Goal: Check status: Check status

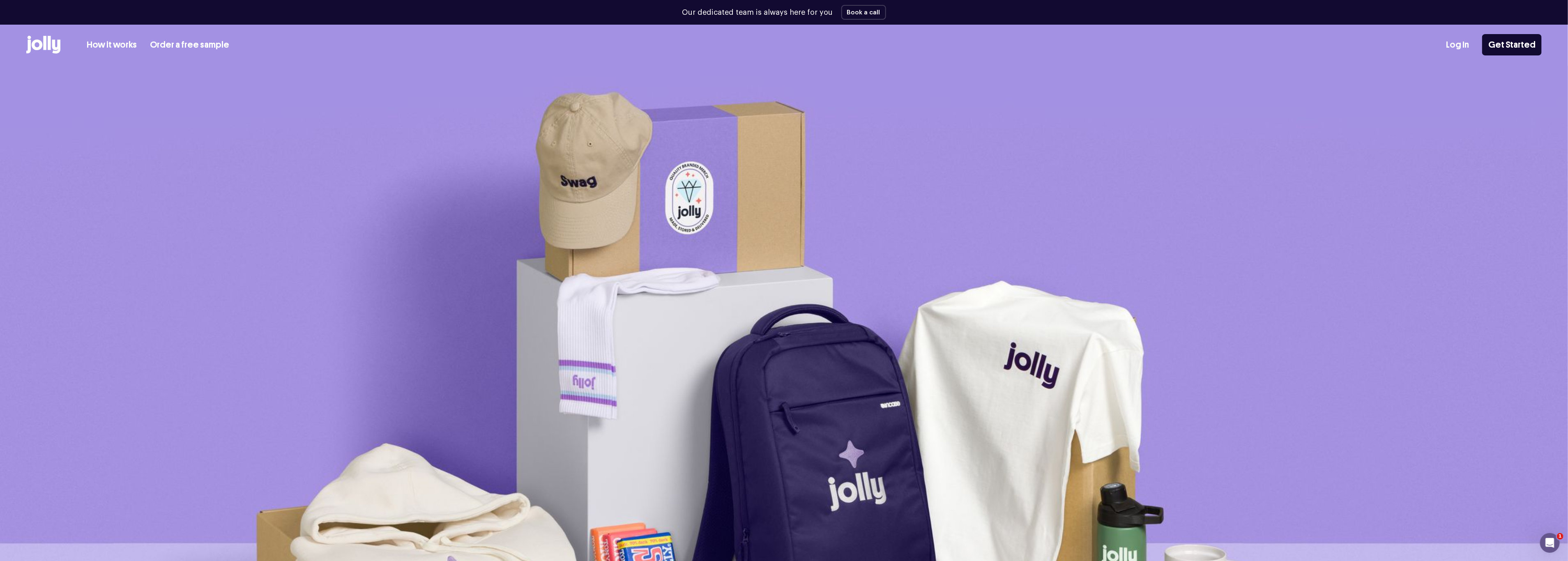
click at [1463, 43] on link "Log In" at bounding box center [1457, 44] width 23 height 14
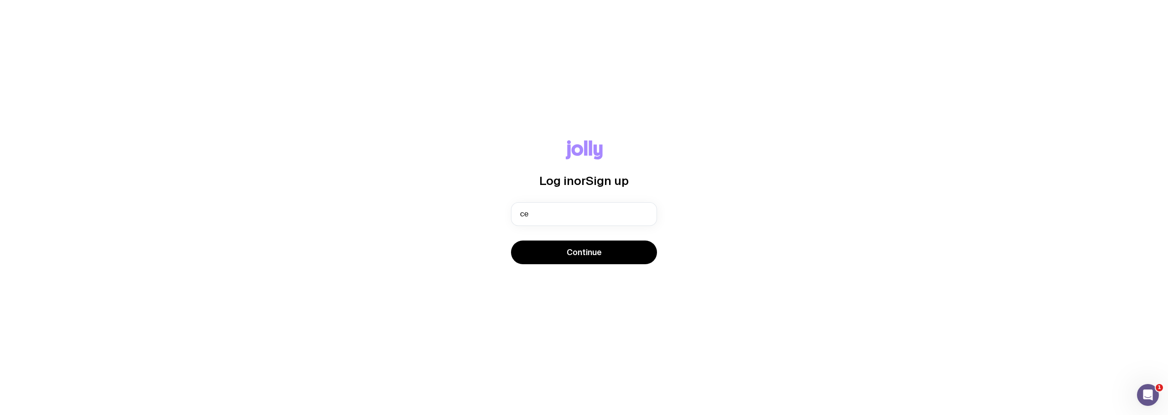
type input "c"
type input "[EMAIL_ADDRESS][DOMAIN_NAME]"
click at [511, 241] on button "Continue" at bounding box center [584, 253] width 146 height 24
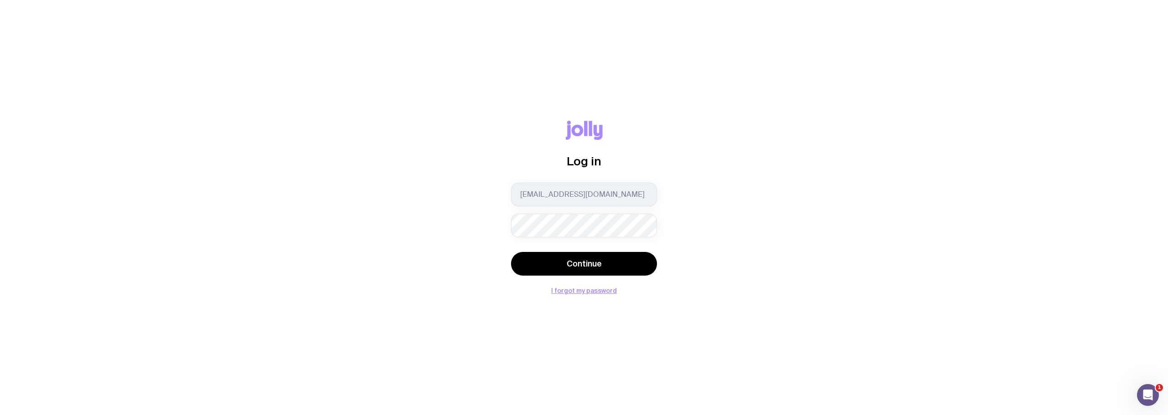
click at [0, 415] on com-1password-button at bounding box center [0, 415] width 0 height 0
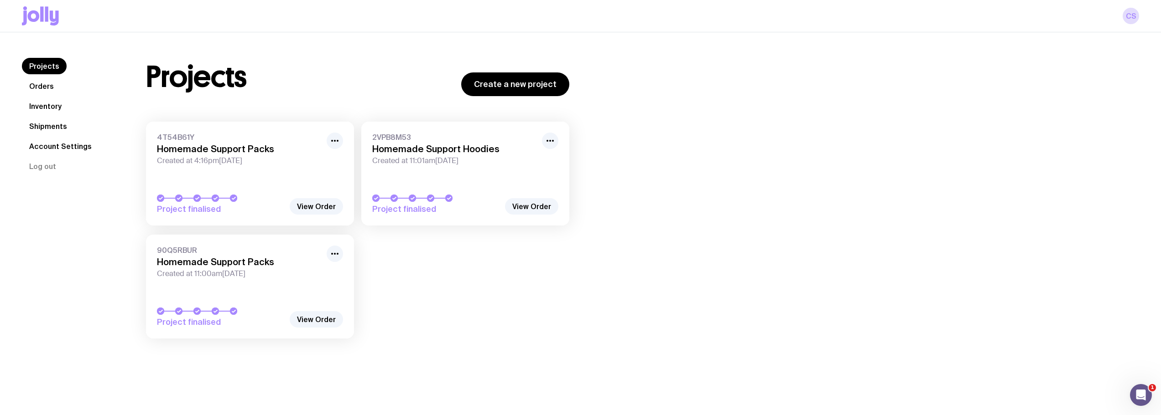
click at [37, 87] on link "Orders" at bounding box center [41, 86] width 39 height 16
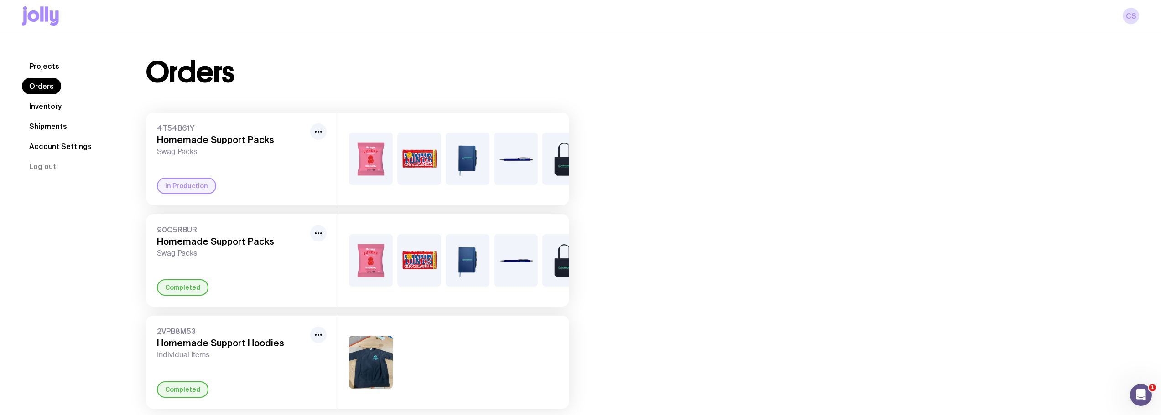
click at [190, 194] on div "In Production" at bounding box center [186, 186] width 59 height 16
click at [317, 135] on icon "button" at bounding box center [318, 131] width 11 height 11
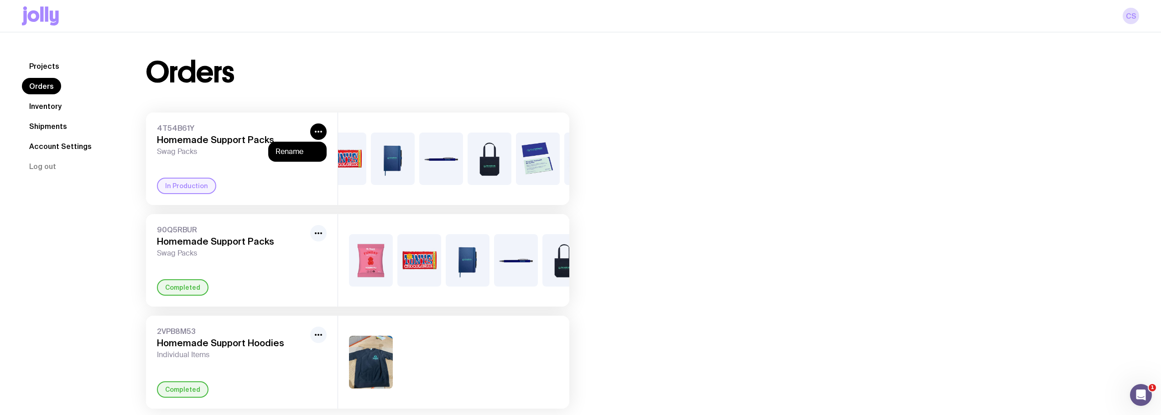
scroll to position [0, 125]
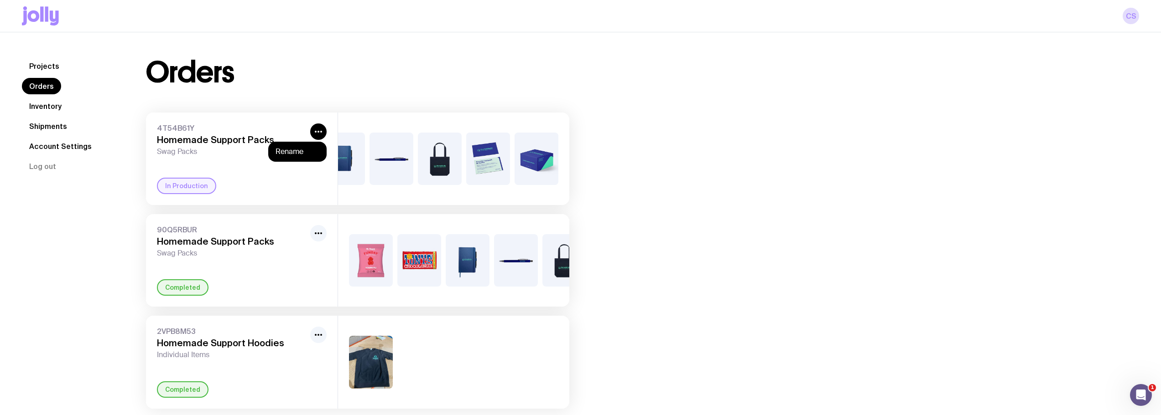
click at [635, 174] on div "Orders 4T54B61Y Homemade Support Packs Swag Packs Rename In Production +4 90Q5R…" at bounding box center [631, 233] width 1015 height 351
